Goal: Information Seeking & Learning: Learn about a topic

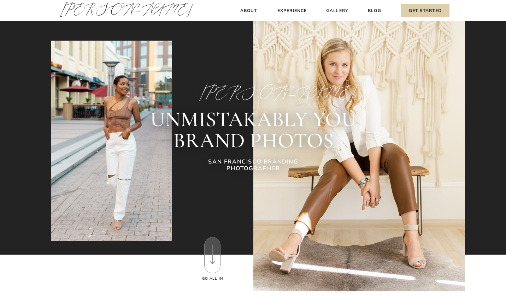
click at [340, 9] on h3 "Gallery" at bounding box center [338, 10] width 24 height 7
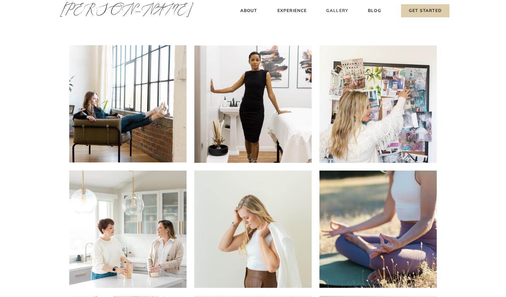
click at [341, 10] on h3 "Gallery" at bounding box center [338, 10] width 24 height 7
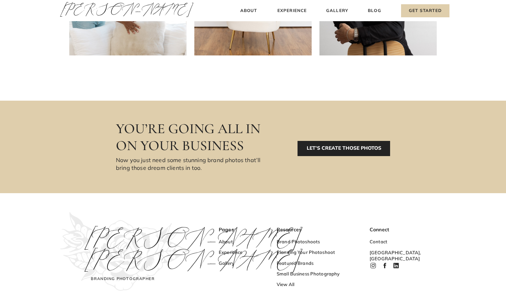
scroll to position [407, 0]
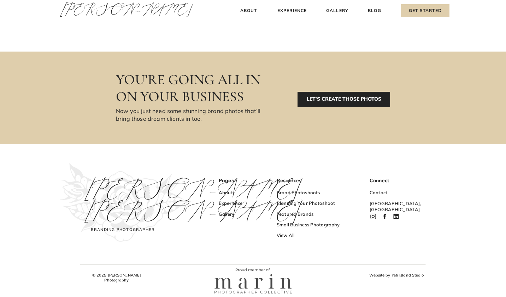
click at [339, 100] on p "LET’S CREATE THOSE PHOTOS" at bounding box center [344, 99] width 93 height 15
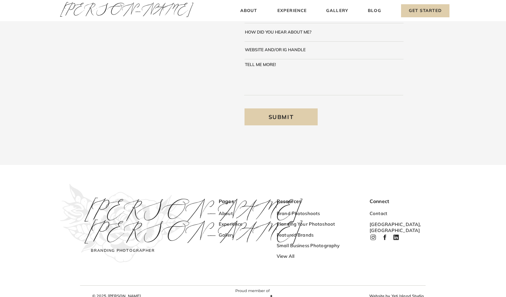
scroll to position [160, 0]
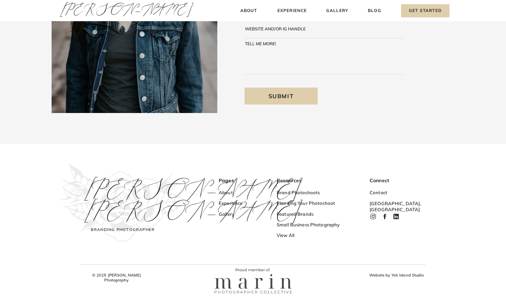
click at [373, 217] on icon at bounding box center [373, 216] width 7 height 7
click at [305, 193] on h3 "Brand Photoshoots" at bounding box center [311, 193] width 69 height 7
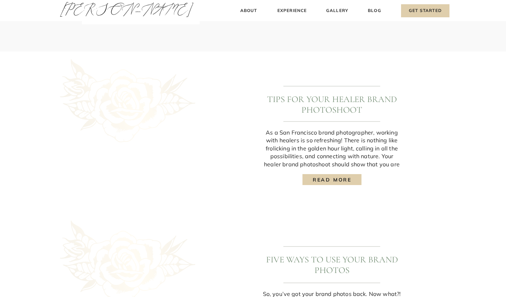
scroll to position [342, 0]
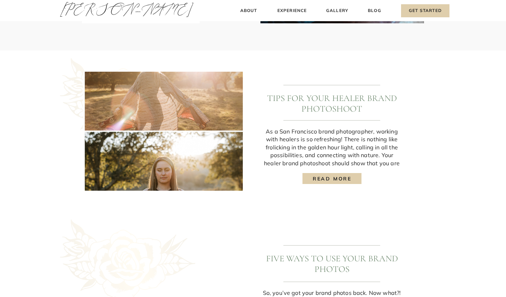
click at [322, 181] on h3 "read more" at bounding box center [332, 178] width 49 height 7
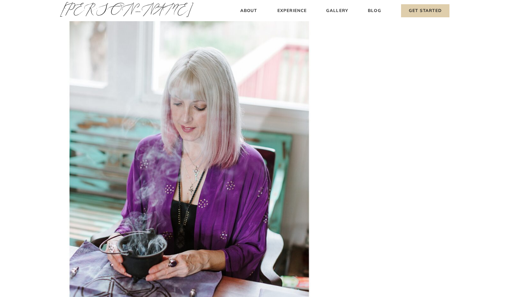
scroll to position [5040, 0]
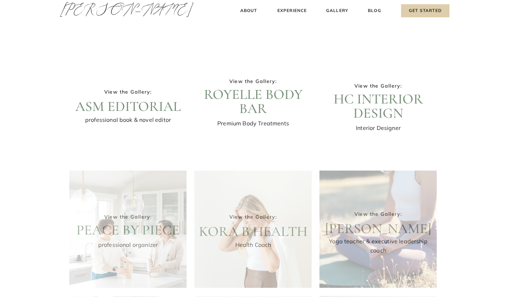
scroll to position [407, 0]
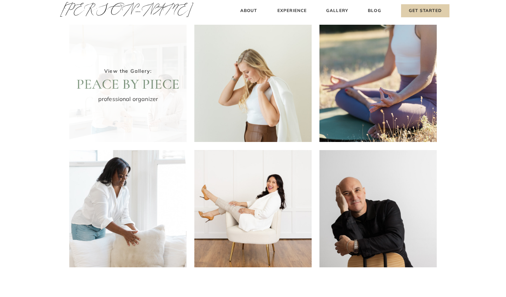
scroll to position [170, 0]
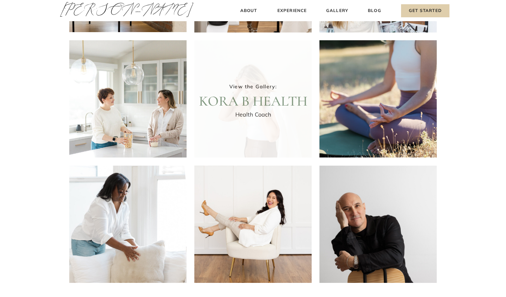
click at [290, 126] on div at bounding box center [252, 98] width 117 height 117
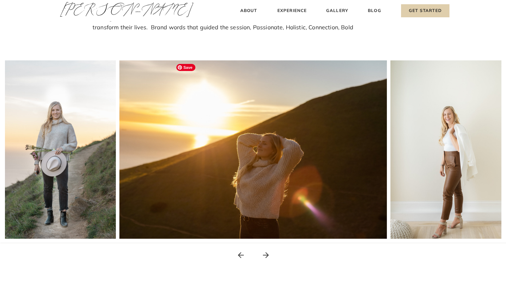
scroll to position [92, 0]
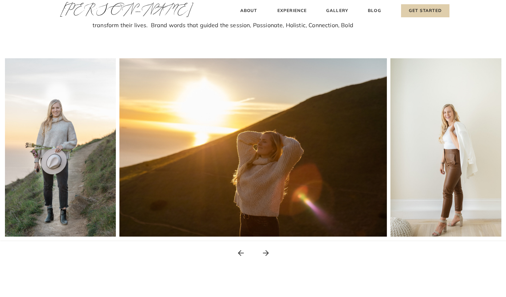
click at [267, 253] on icon at bounding box center [266, 253] width 6 height 6
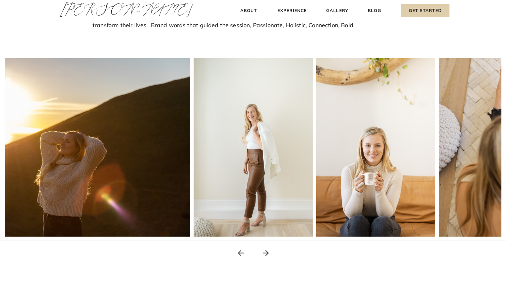
click at [267, 253] on icon at bounding box center [266, 253] width 6 height 6
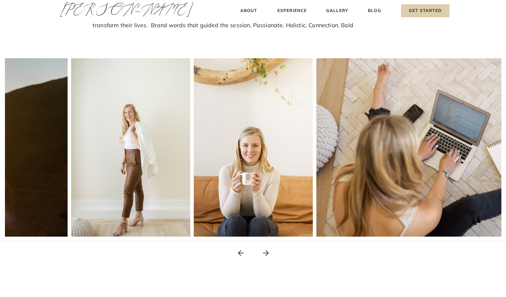
click at [267, 253] on icon at bounding box center [266, 253] width 6 height 6
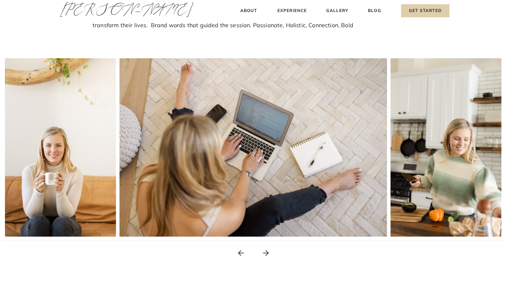
click at [267, 253] on icon at bounding box center [266, 253] width 6 height 6
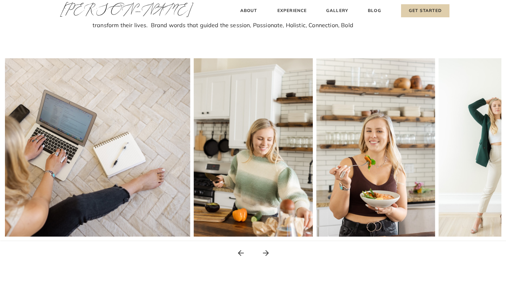
click at [267, 253] on icon at bounding box center [266, 253] width 6 height 6
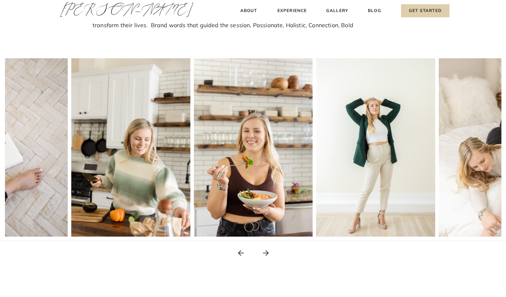
click at [267, 253] on icon at bounding box center [266, 253] width 6 height 6
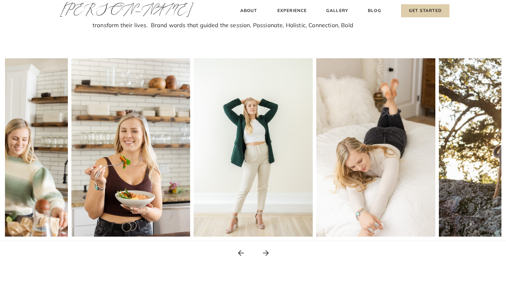
click at [267, 253] on icon at bounding box center [266, 253] width 6 height 6
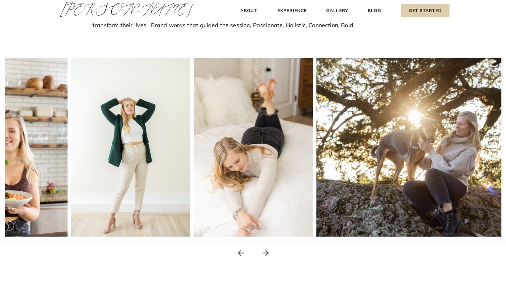
click at [267, 253] on icon at bounding box center [266, 253] width 6 height 6
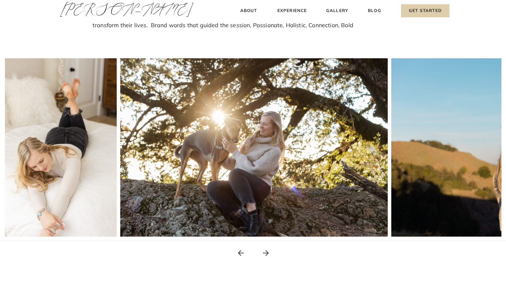
click at [267, 253] on icon at bounding box center [266, 253] width 6 height 6
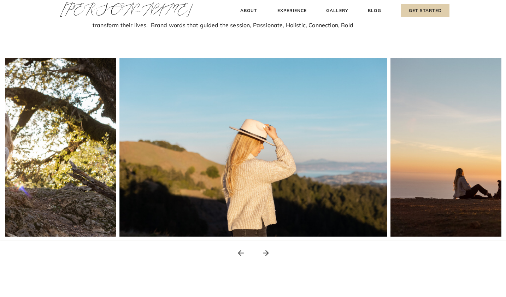
click at [267, 253] on icon at bounding box center [266, 253] width 6 height 6
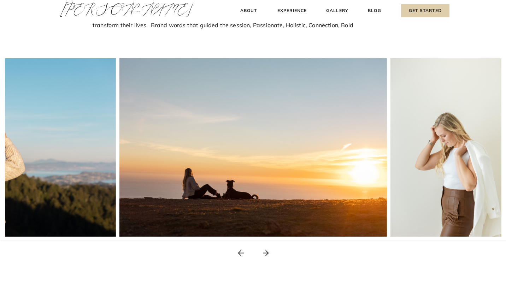
click at [267, 253] on icon at bounding box center [266, 253] width 6 height 6
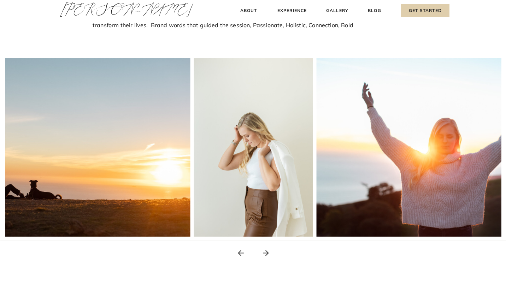
click at [267, 253] on icon at bounding box center [266, 253] width 6 height 6
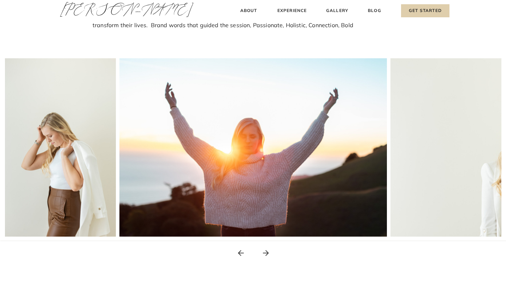
click at [267, 253] on icon at bounding box center [266, 253] width 6 height 6
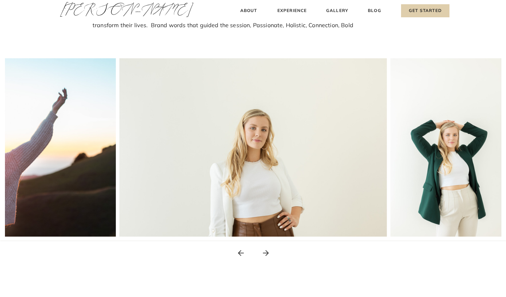
click at [267, 253] on icon at bounding box center [266, 253] width 6 height 6
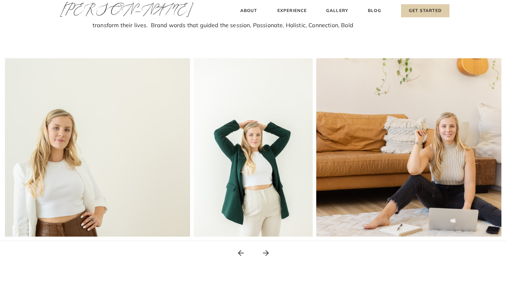
click at [267, 253] on icon at bounding box center [266, 253] width 6 height 6
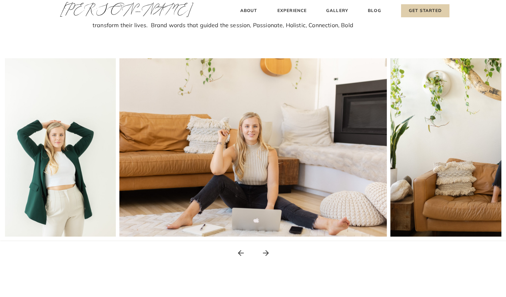
click at [267, 253] on icon at bounding box center [266, 253] width 6 height 6
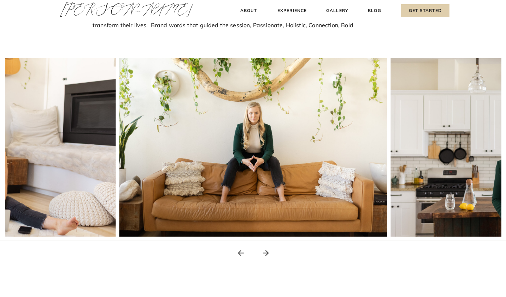
click at [267, 253] on icon at bounding box center [266, 253] width 6 height 6
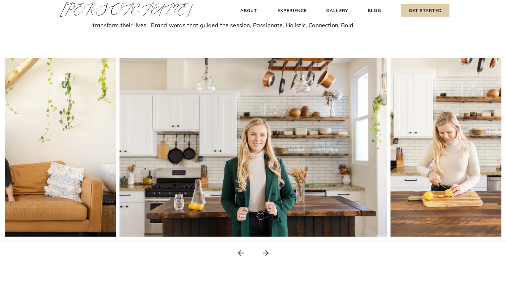
click at [267, 253] on icon at bounding box center [266, 253] width 6 height 6
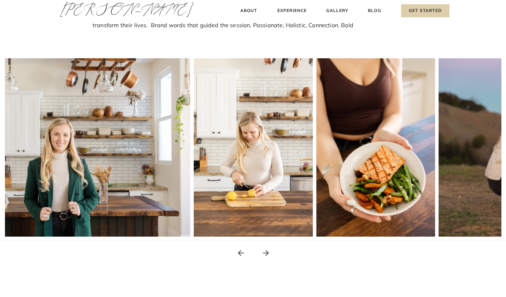
click at [267, 253] on icon at bounding box center [266, 253] width 6 height 6
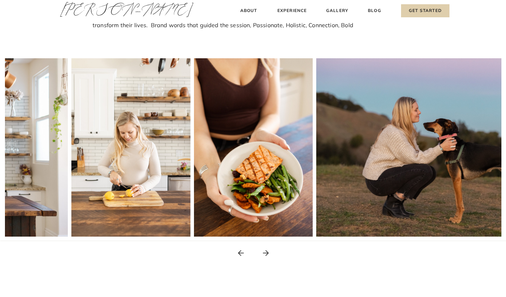
click at [267, 253] on icon at bounding box center [266, 253] width 6 height 6
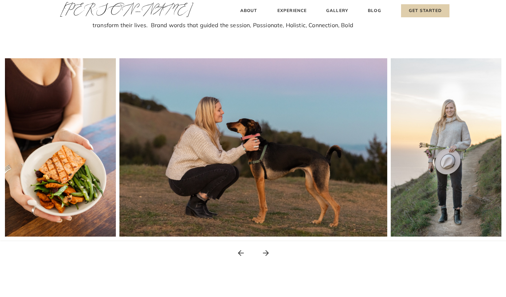
click at [267, 253] on icon at bounding box center [266, 253] width 6 height 6
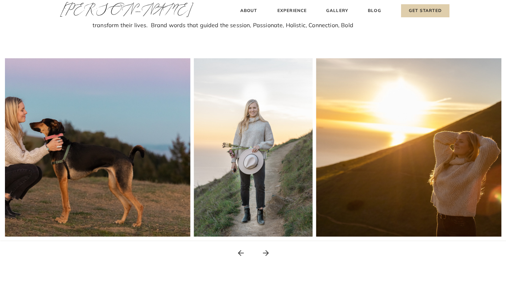
click at [267, 253] on icon at bounding box center [266, 253] width 6 height 6
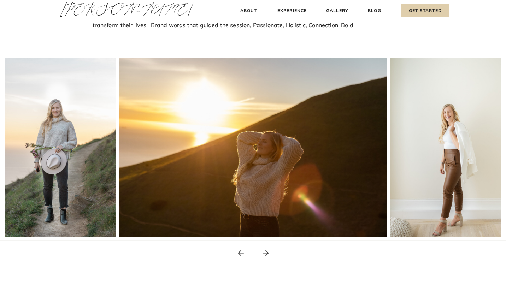
click at [267, 253] on icon at bounding box center [266, 253] width 6 height 6
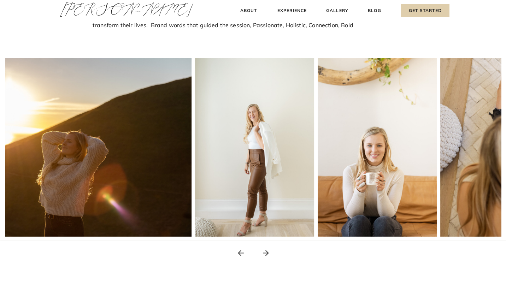
click at [267, 253] on icon at bounding box center [266, 253] width 6 height 6
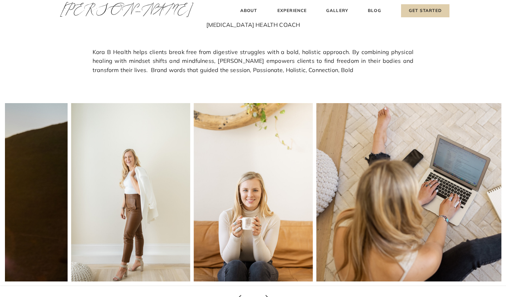
scroll to position [0, 0]
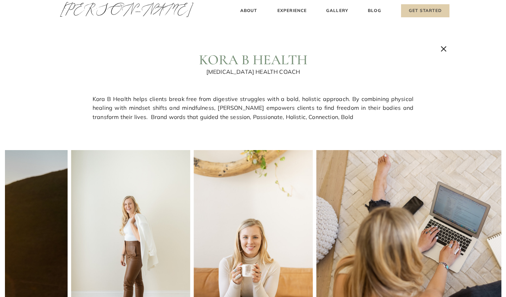
click at [420, 11] on h3 "Get Started" at bounding box center [425, 10] width 48 height 13
